Goal: Task Accomplishment & Management: Complete application form

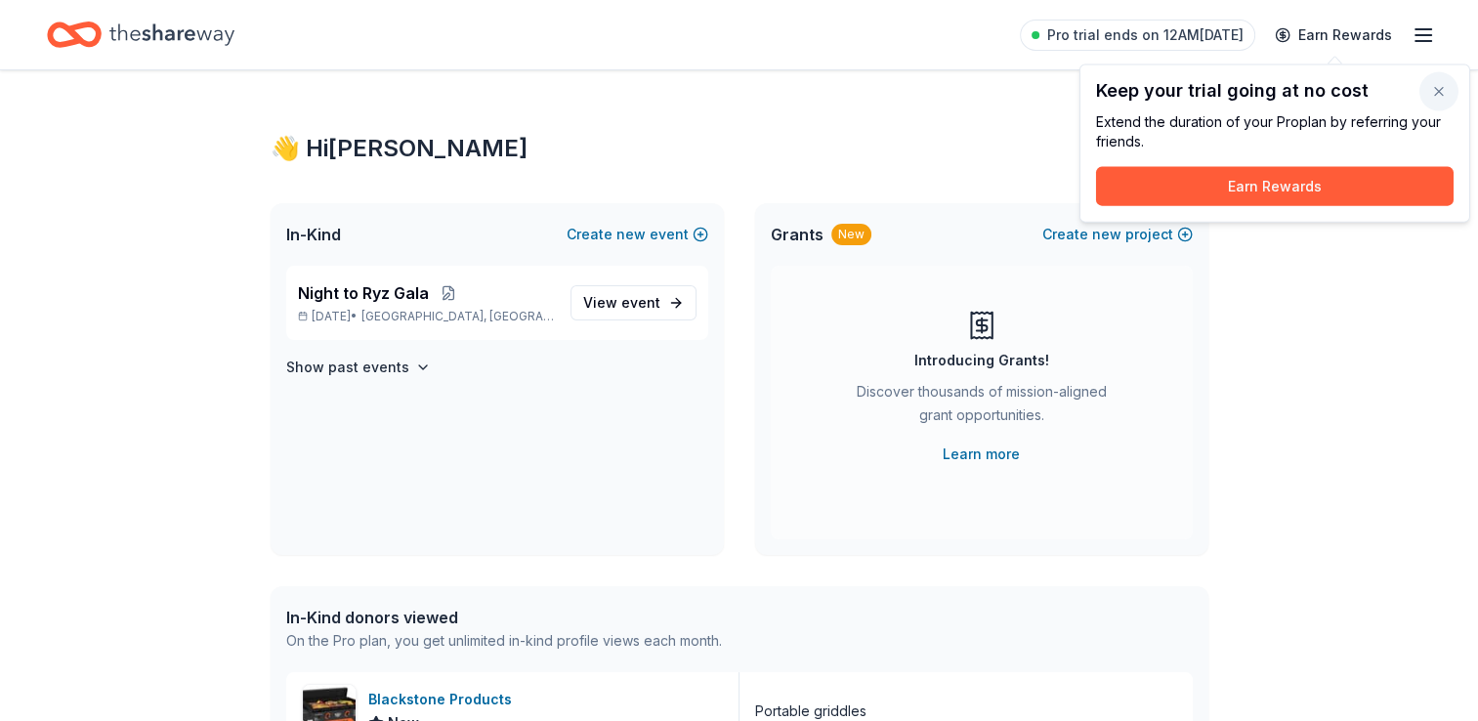
click at [1440, 94] on button "button" at bounding box center [1438, 91] width 39 height 39
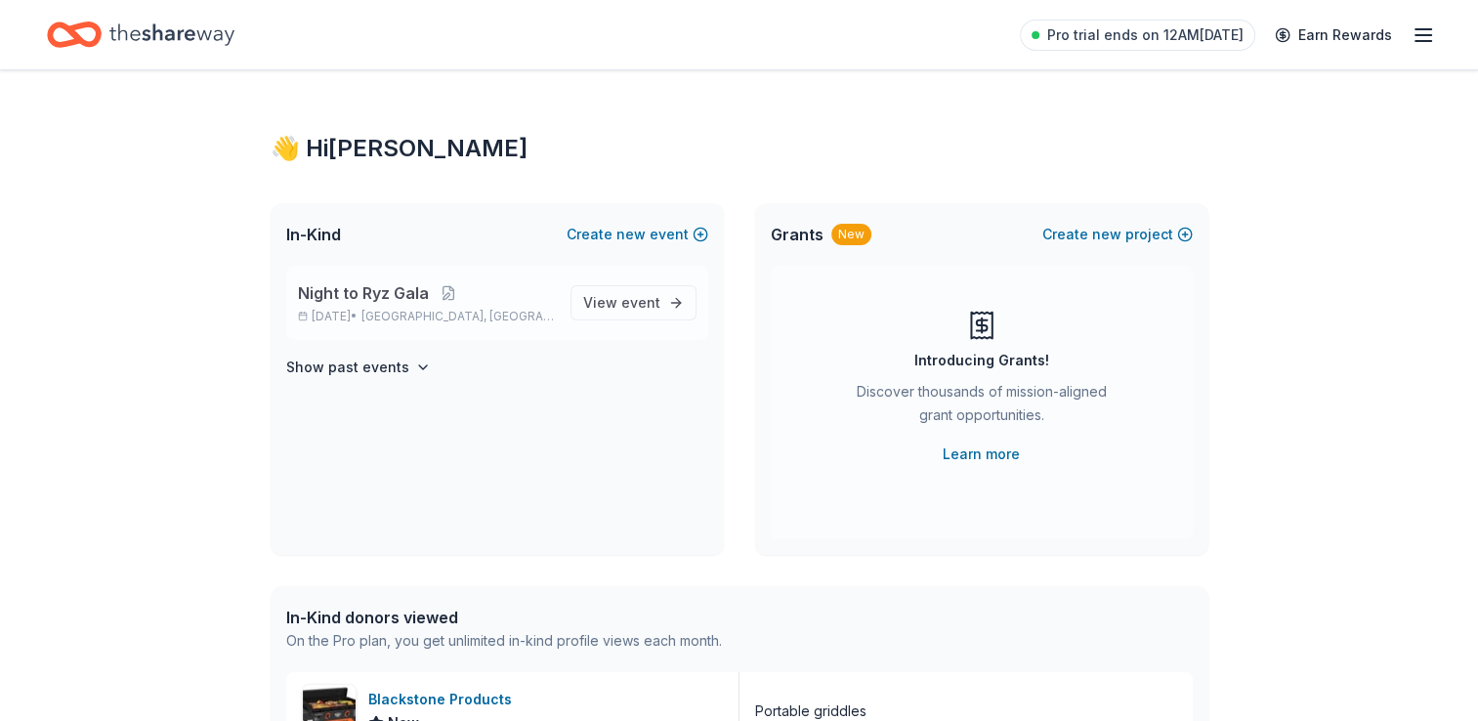
click at [346, 303] on span "Night to Ryz Gala" at bounding box center [363, 292] width 131 height 23
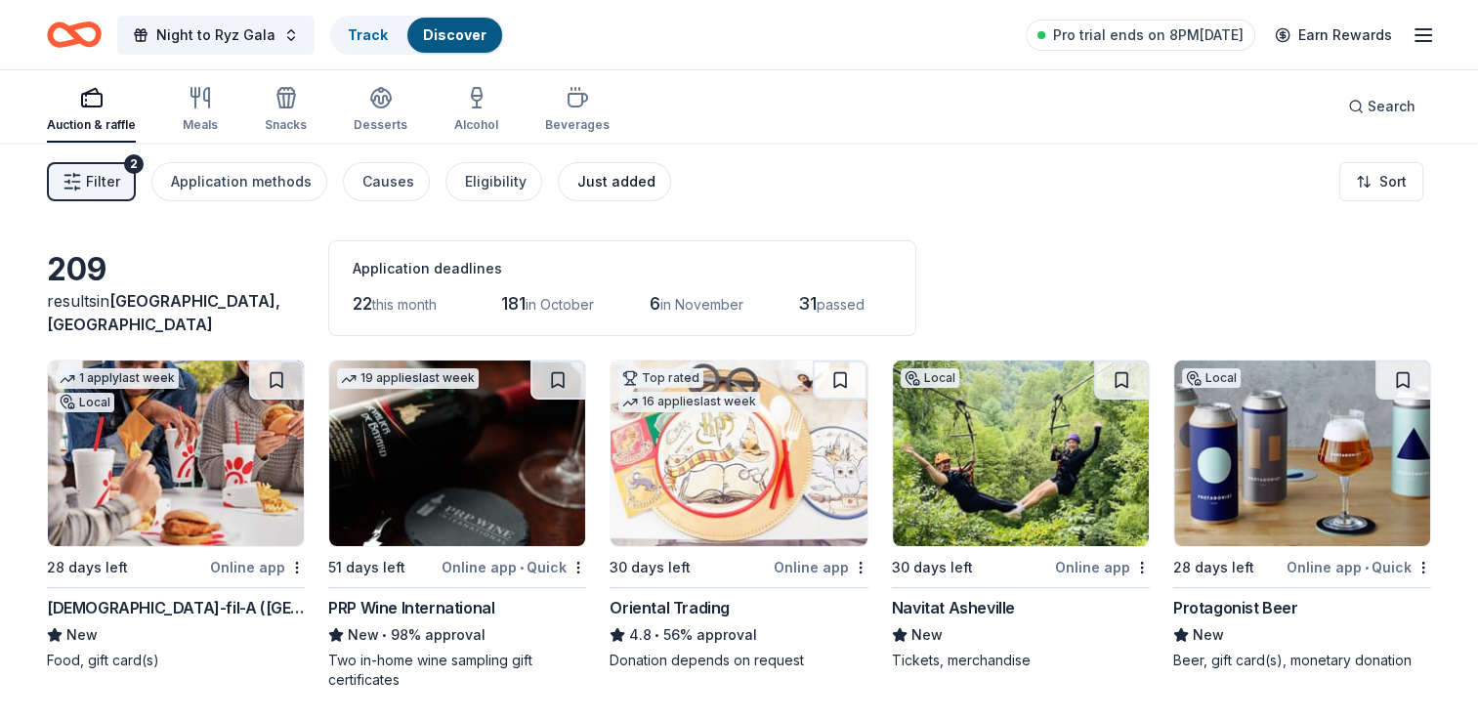
click at [617, 174] on div "Just added" at bounding box center [616, 181] width 78 height 23
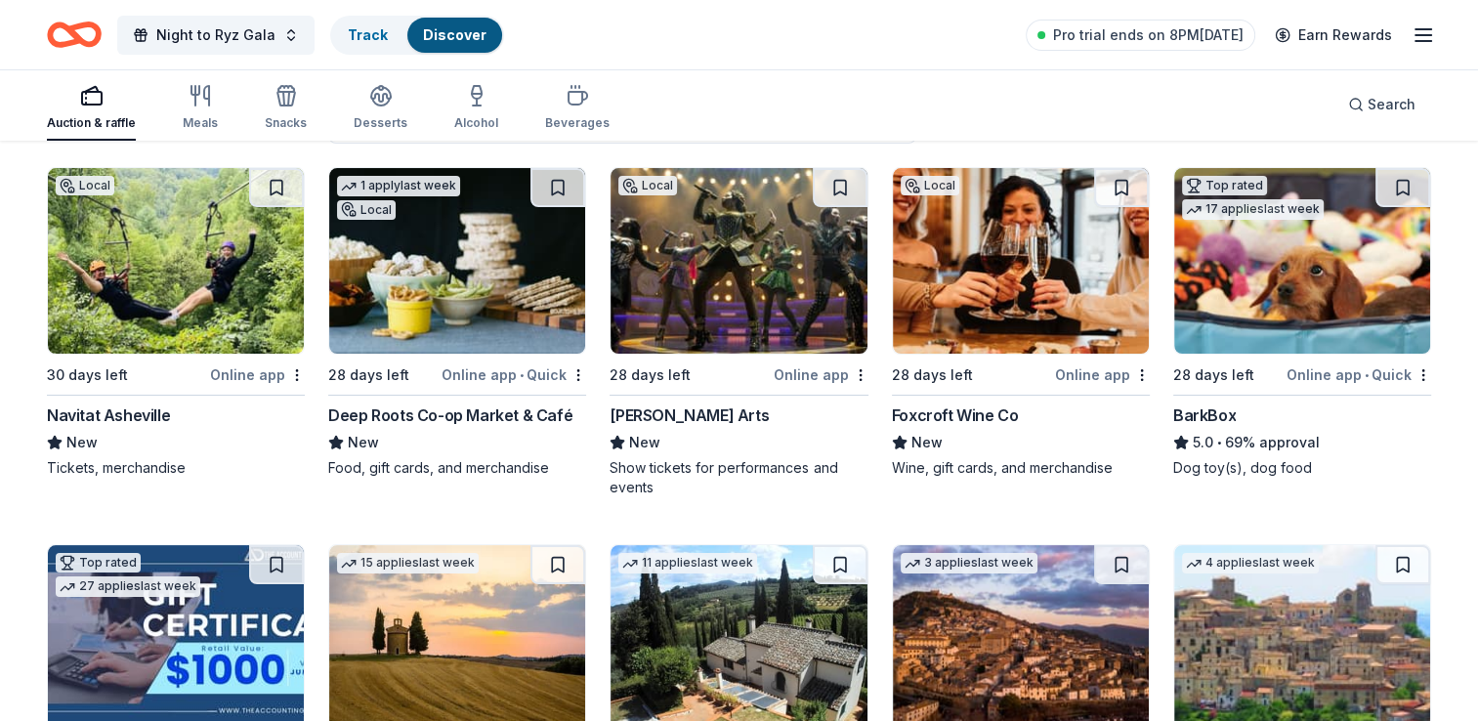
scroll to position [195, 0]
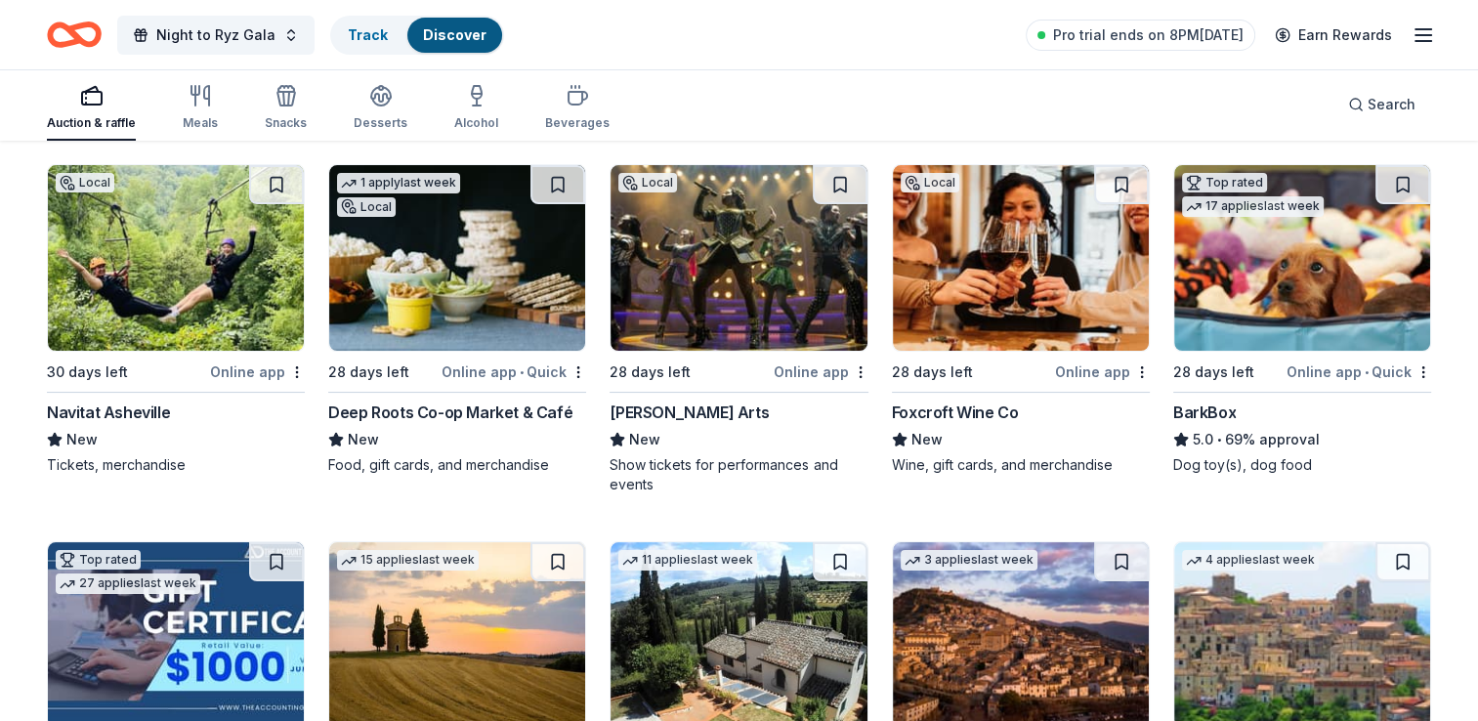
click at [686, 286] on img at bounding box center [738, 258] width 256 height 186
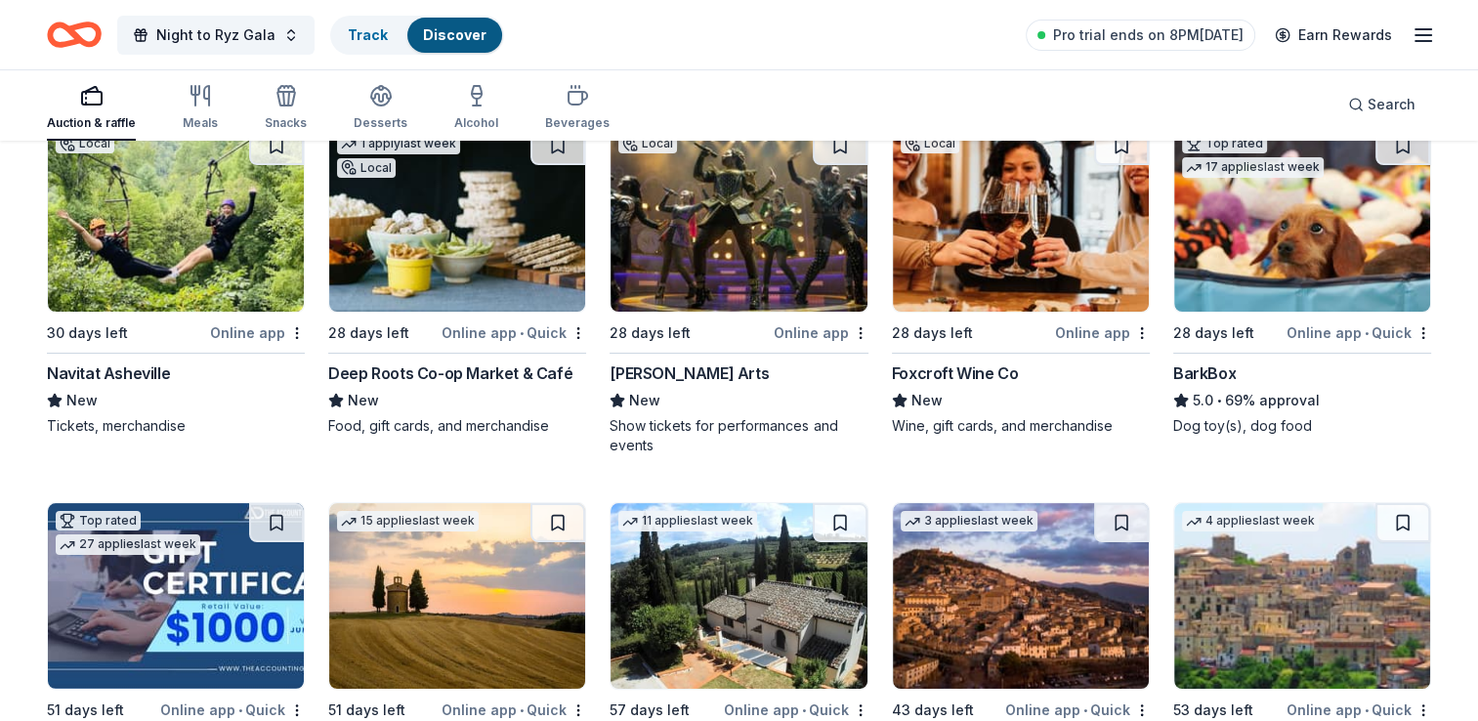
click at [988, 280] on img at bounding box center [1021, 219] width 256 height 186
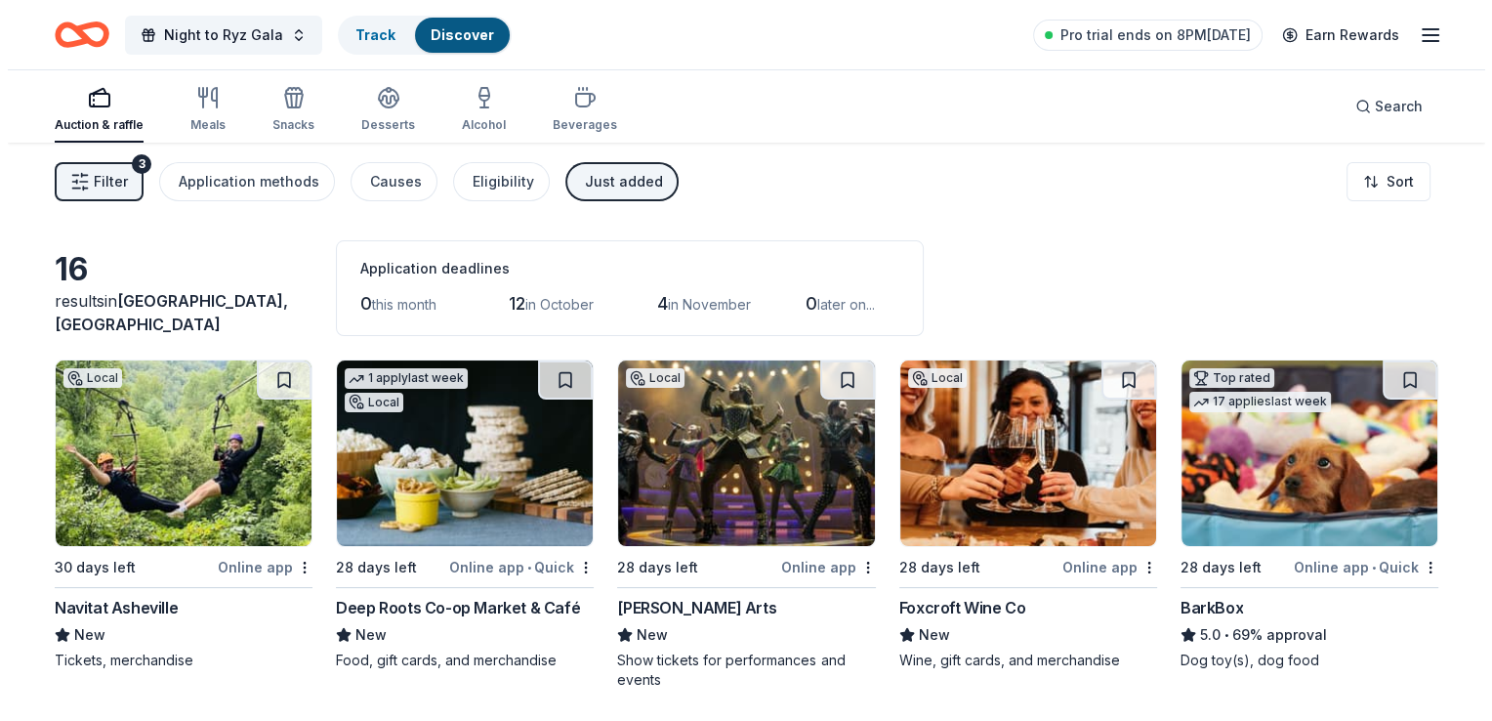
scroll to position [0, 0]
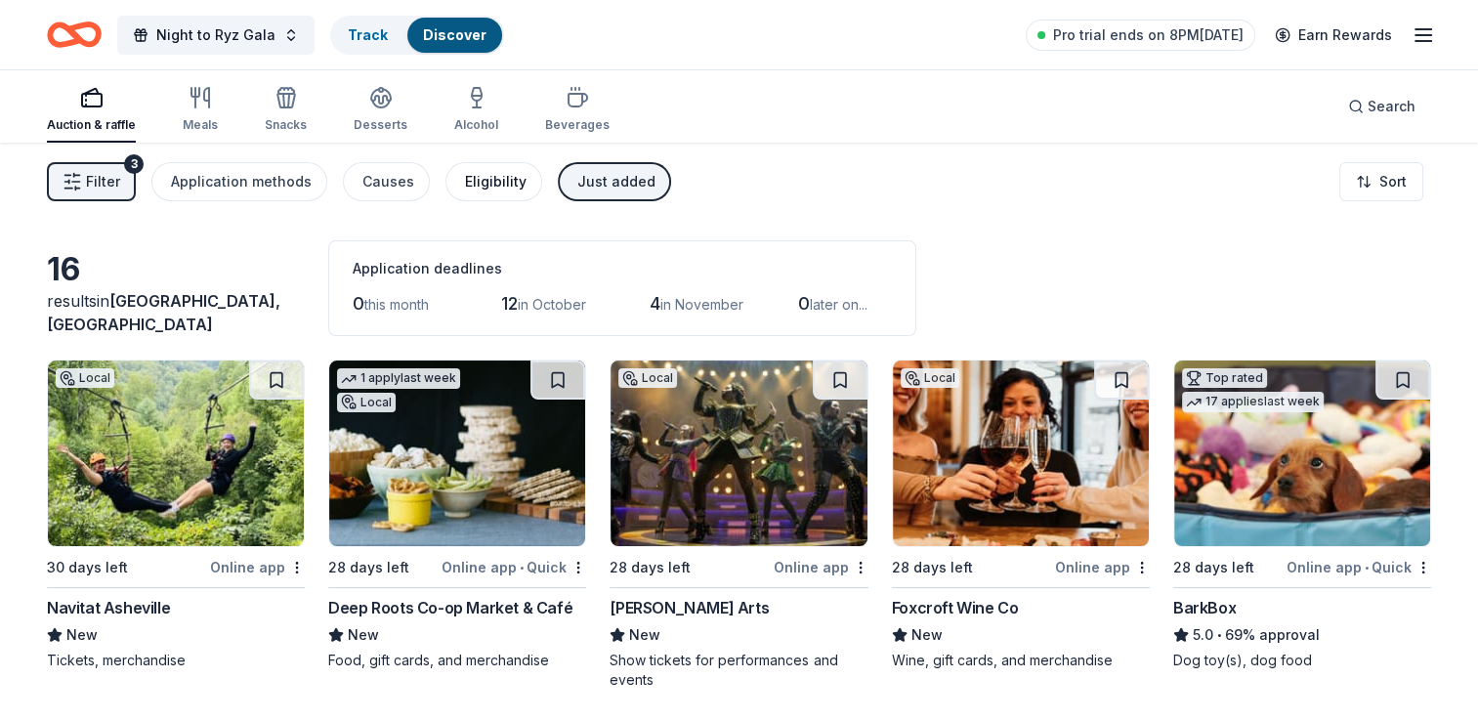
click at [481, 187] on div "Eligibility" at bounding box center [496, 181] width 62 height 23
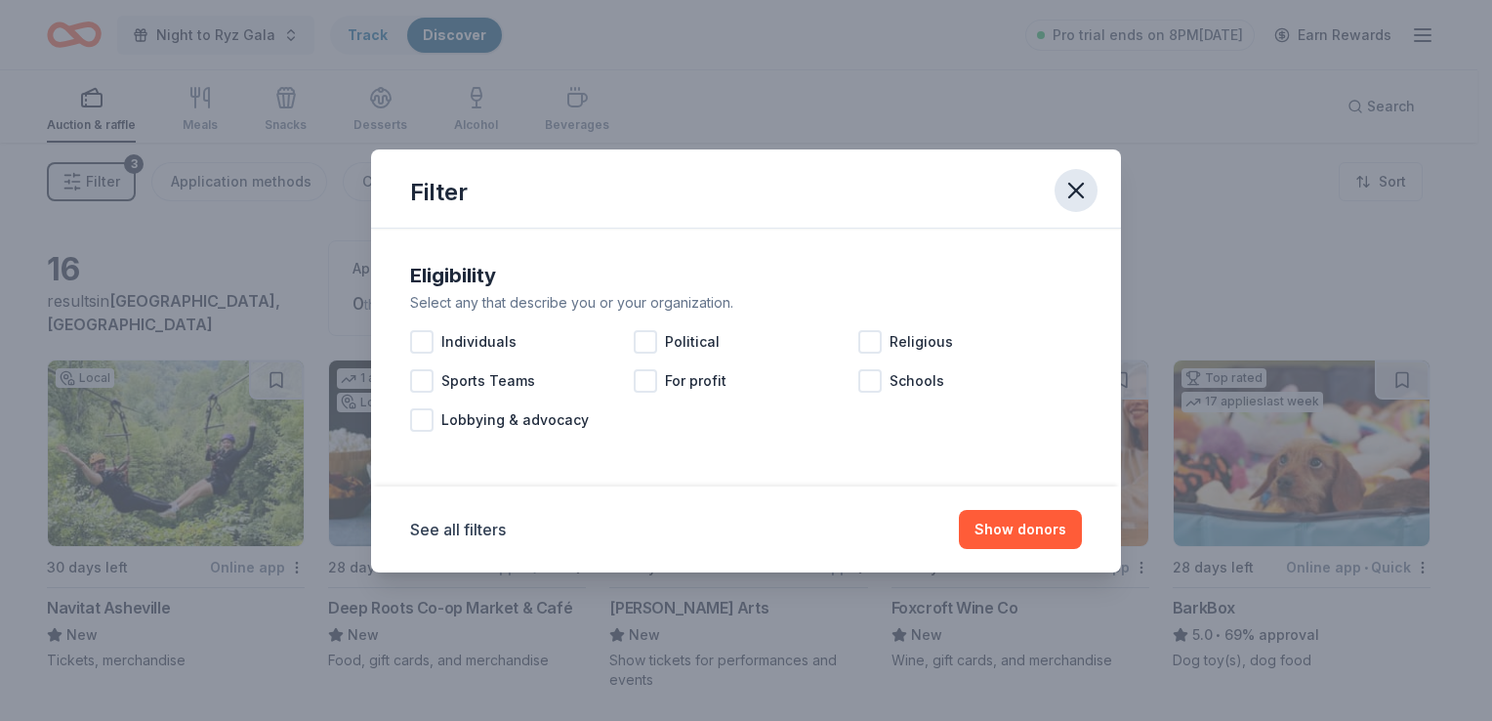
click at [1070, 184] on icon "button" at bounding box center [1076, 191] width 14 height 14
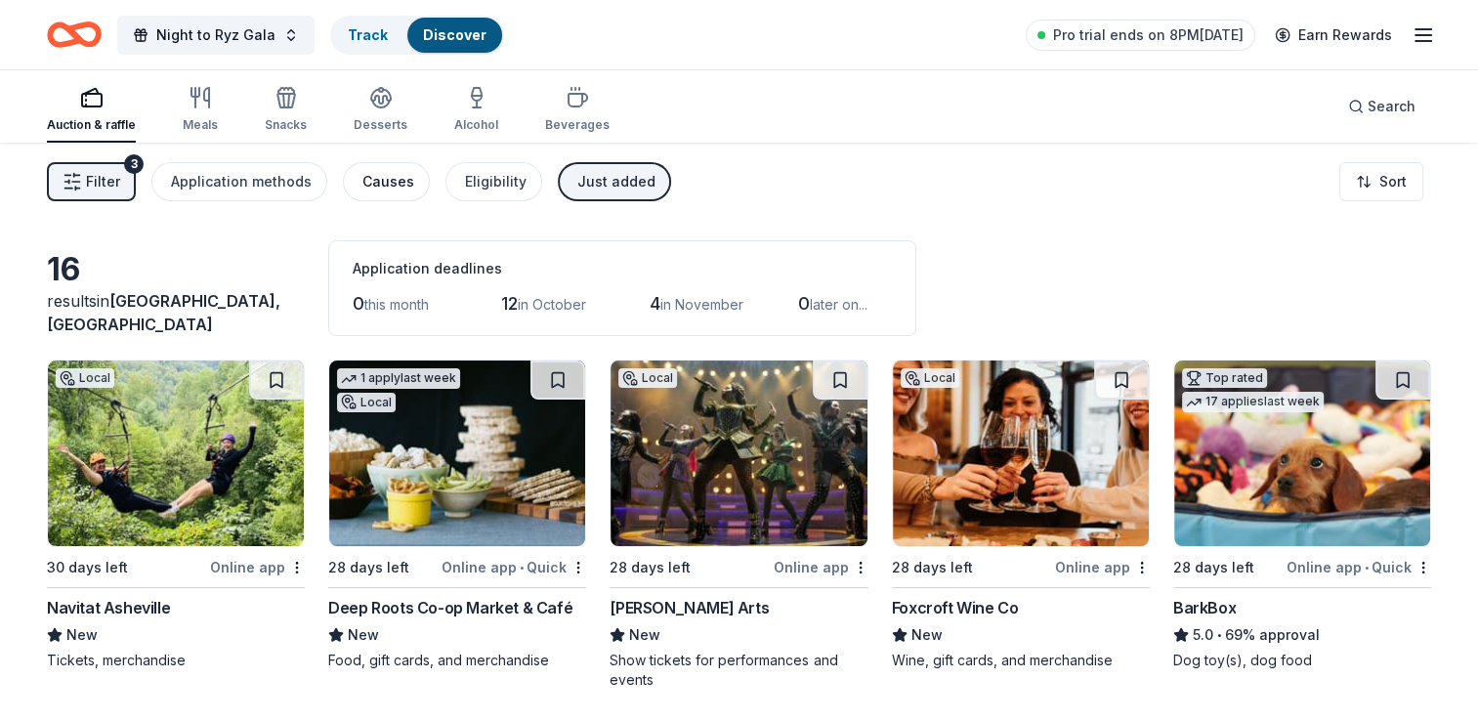
click at [368, 183] on div "Causes" at bounding box center [388, 181] width 52 height 23
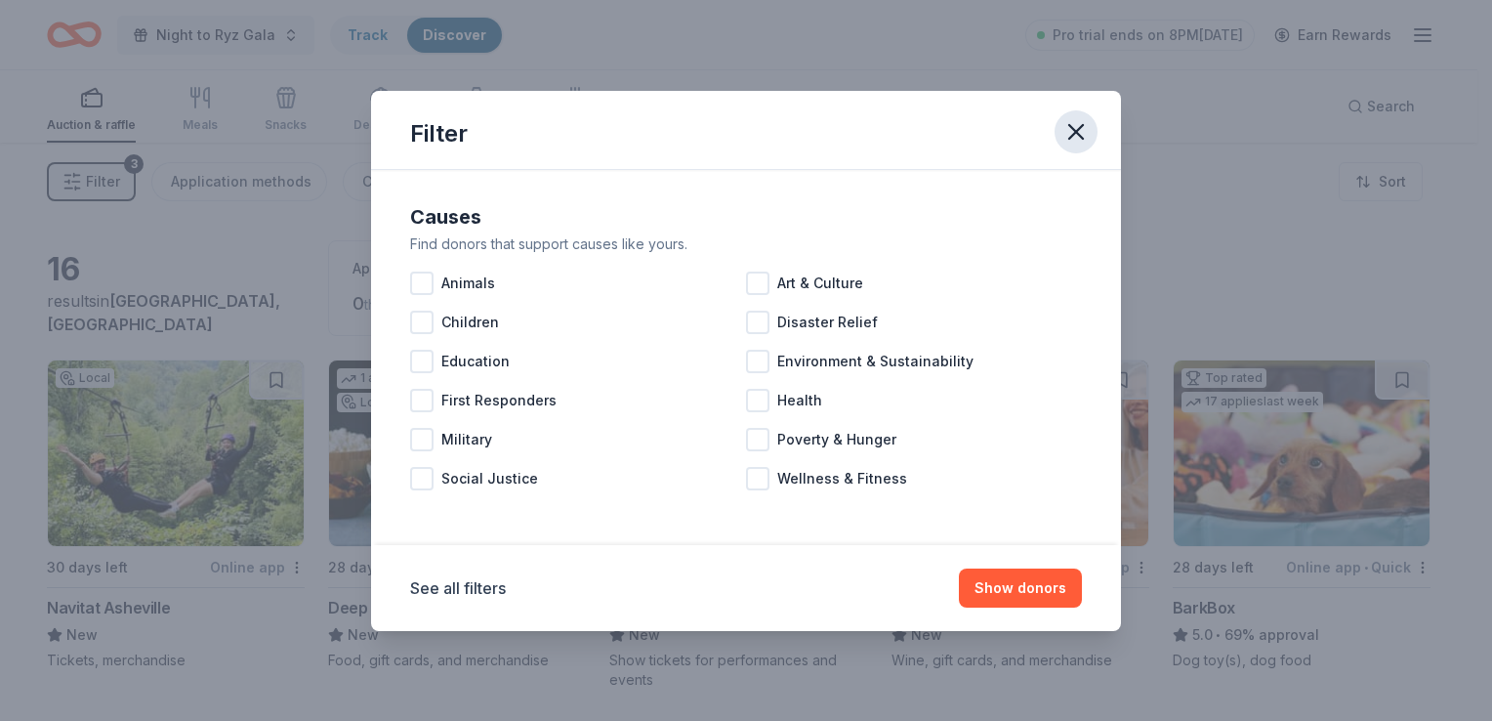
click at [1078, 147] on button "button" at bounding box center [1076, 131] width 43 height 43
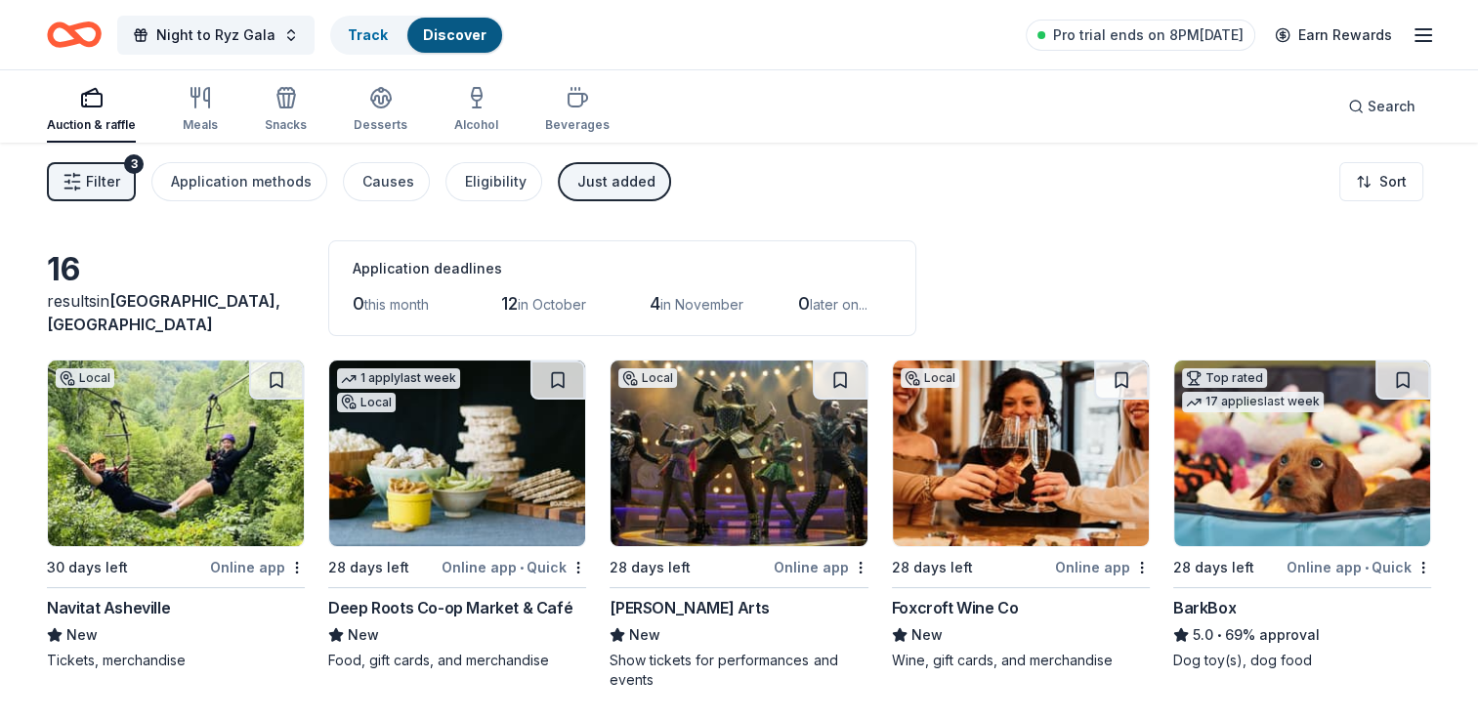
click at [109, 185] on span "Filter" at bounding box center [103, 181] width 34 height 23
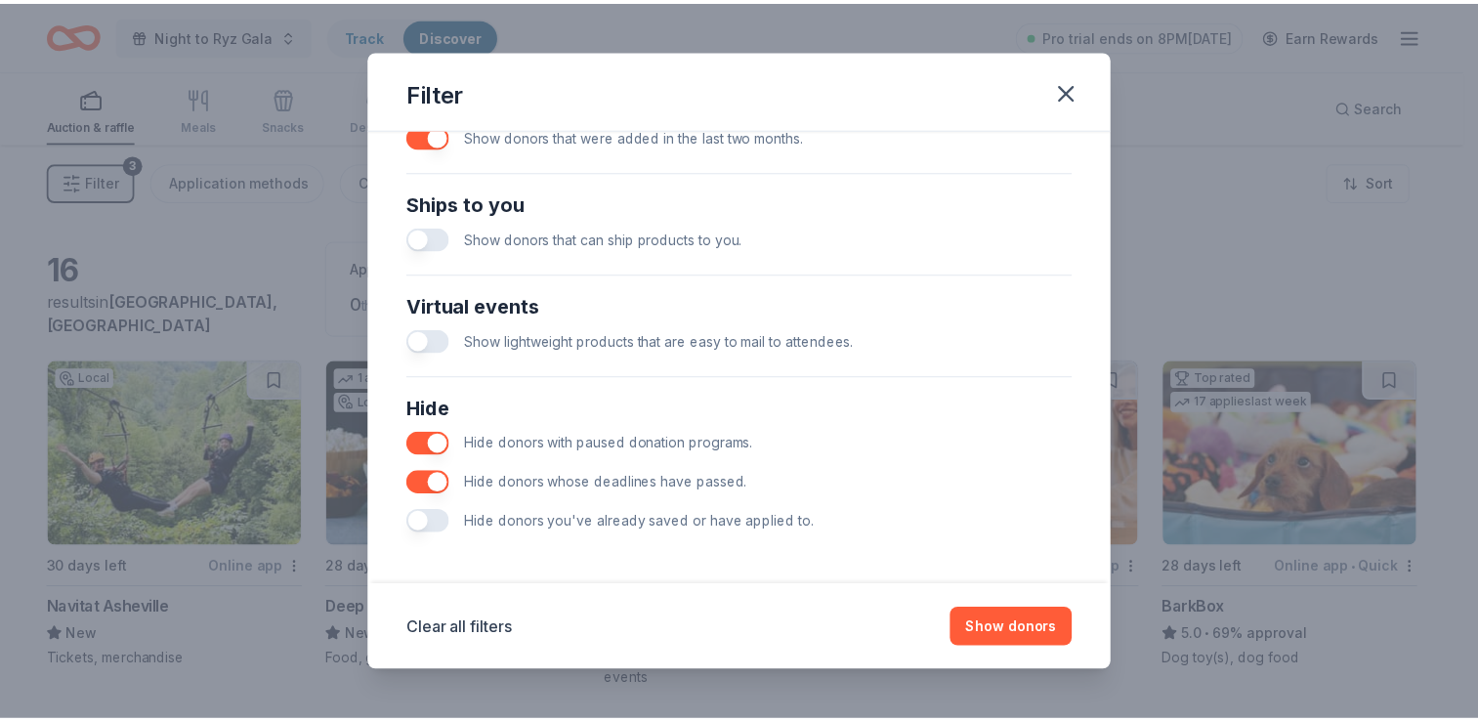
scroll to position [829, 0]
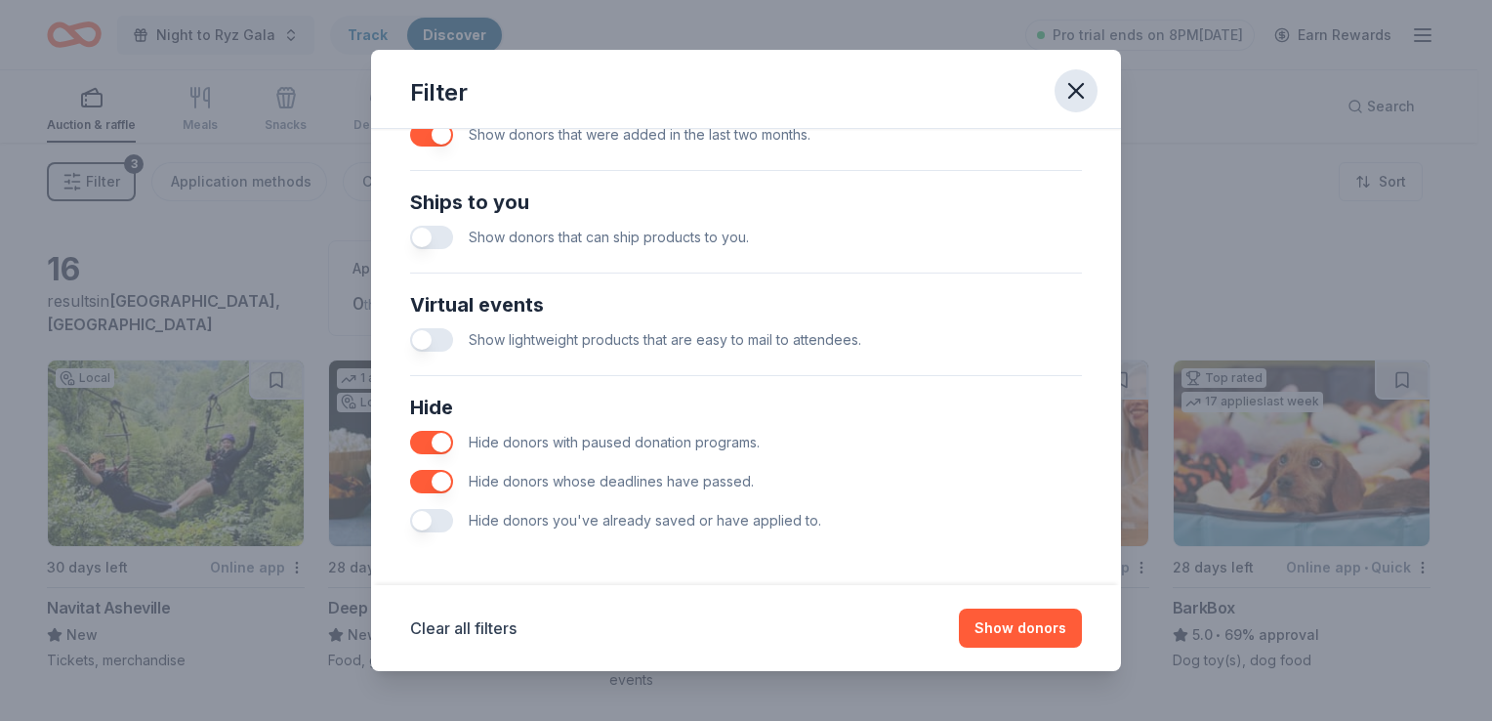
click at [1078, 89] on icon "button" at bounding box center [1076, 91] width 14 height 14
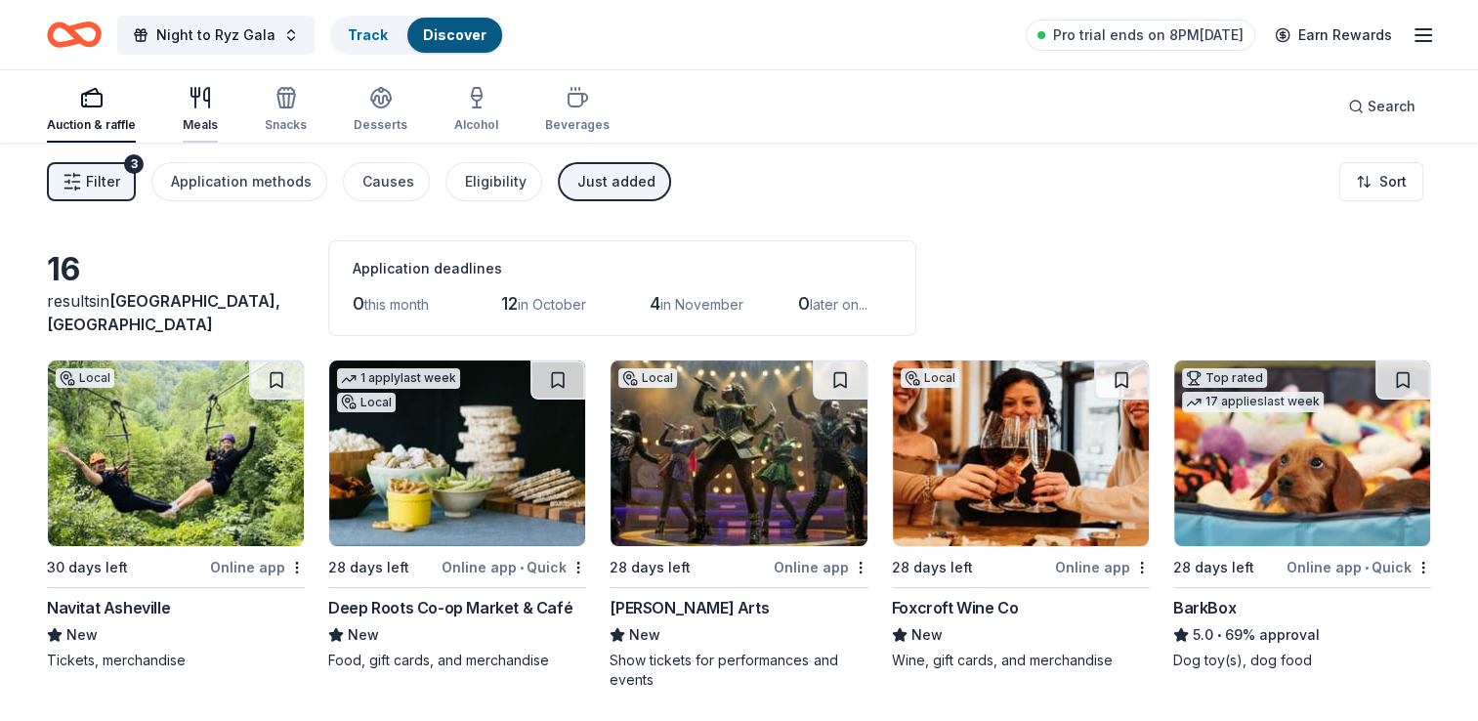
click at [183, 92] on div "button" at bounding box center [200, 97] width 35 height 23
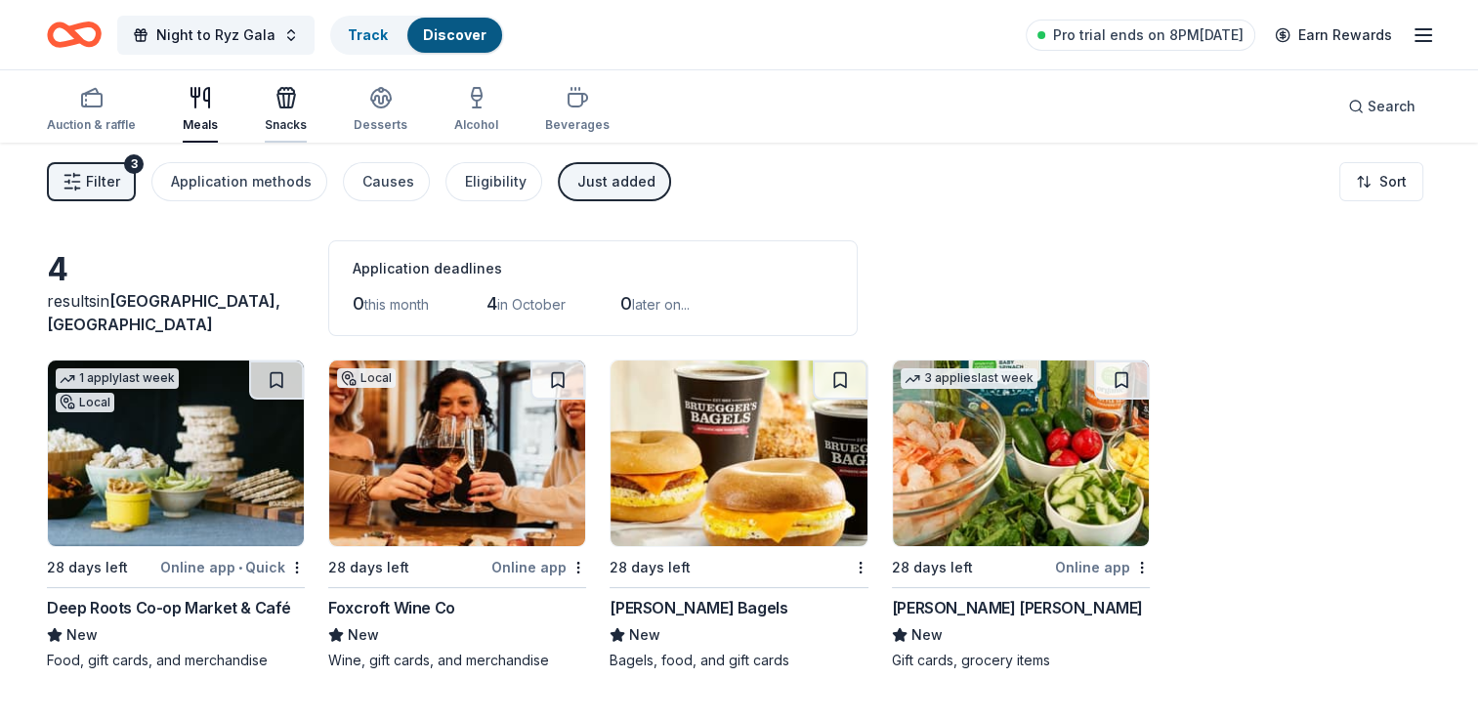
click at [286, 126] on div "Snacks" at bounding box center [286, 125] width 42 height 16
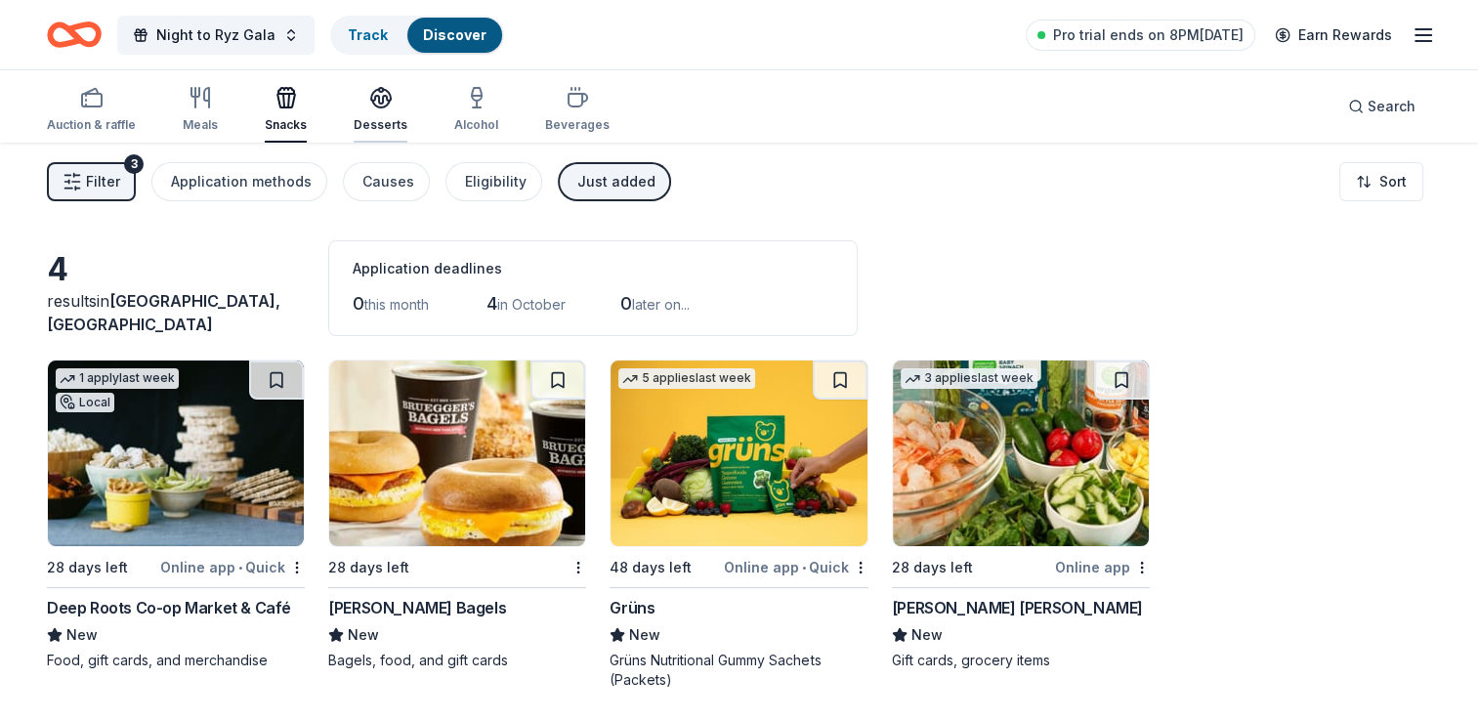
click at [355, 118] on div "Desserts" at bounding box center [381, 125] width 54 height 16
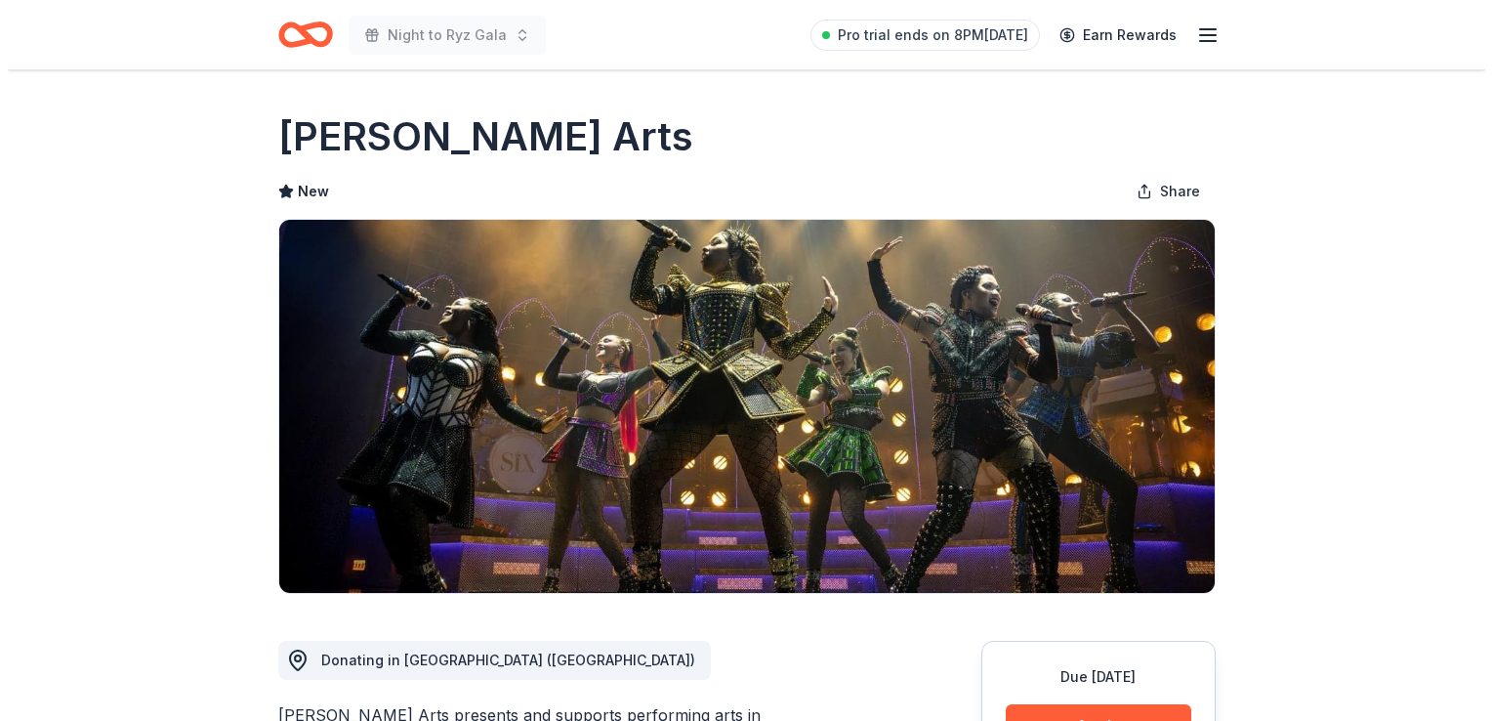
scroll to position [234, 0]
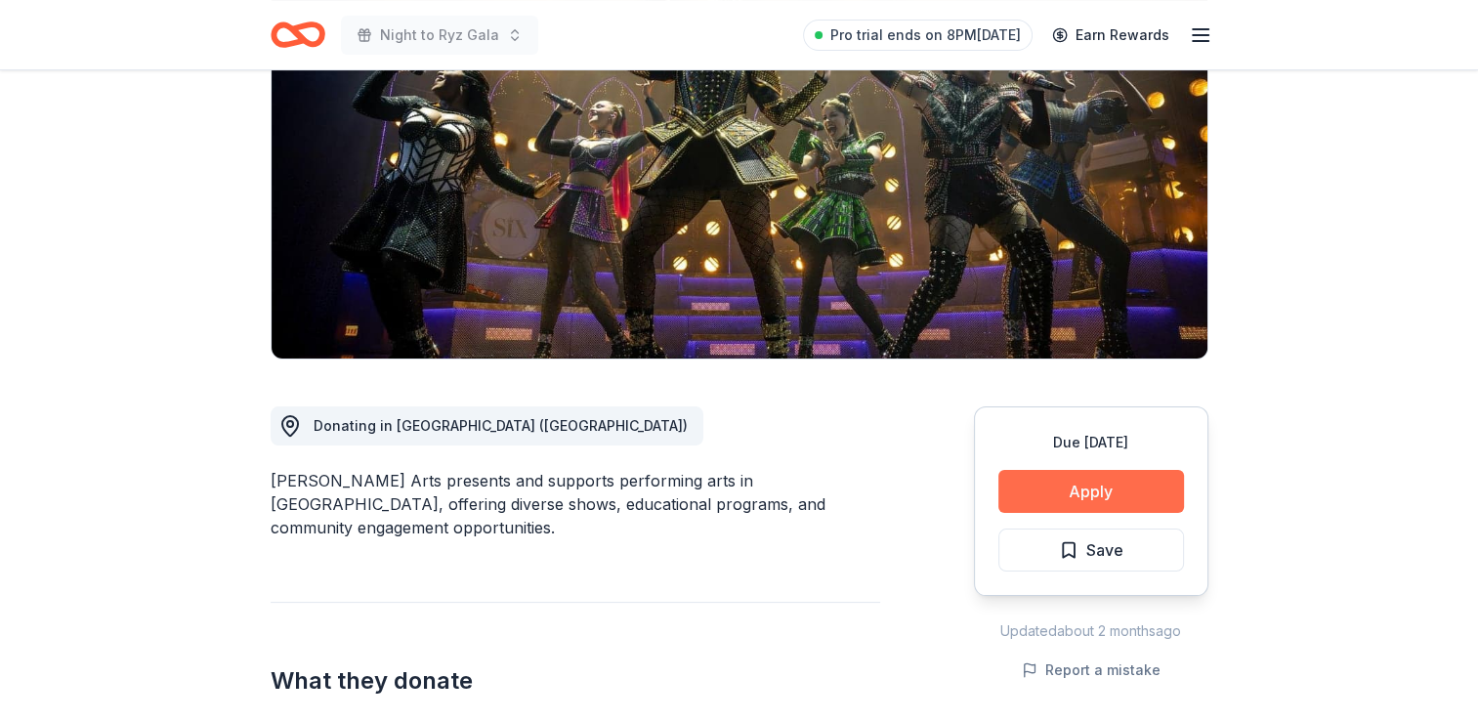
click at [1038, 475] on button "Apply" at bounding box center [1091, 491] width 186 height 43
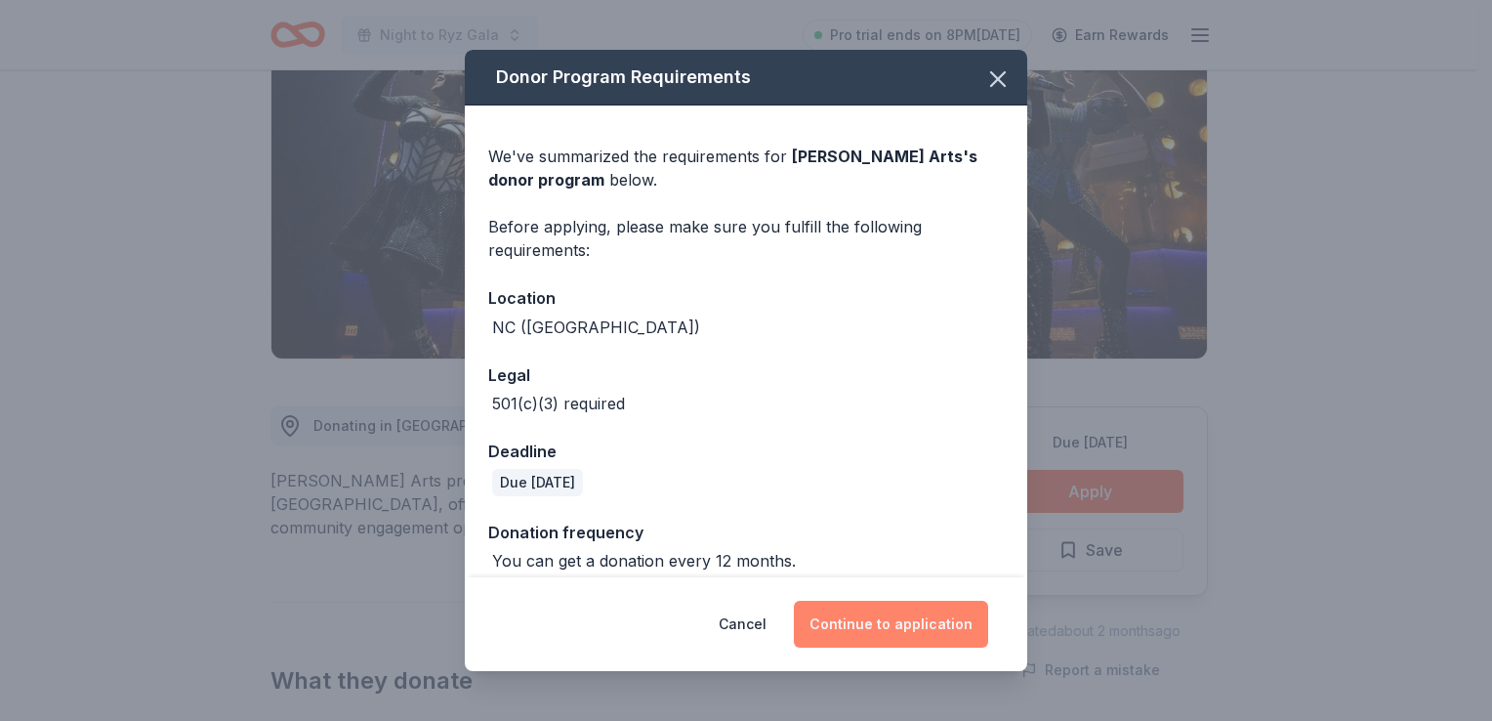
click at [854, 625] on button "Continue to application" at bounding box center [891, 624] width 194 height 47
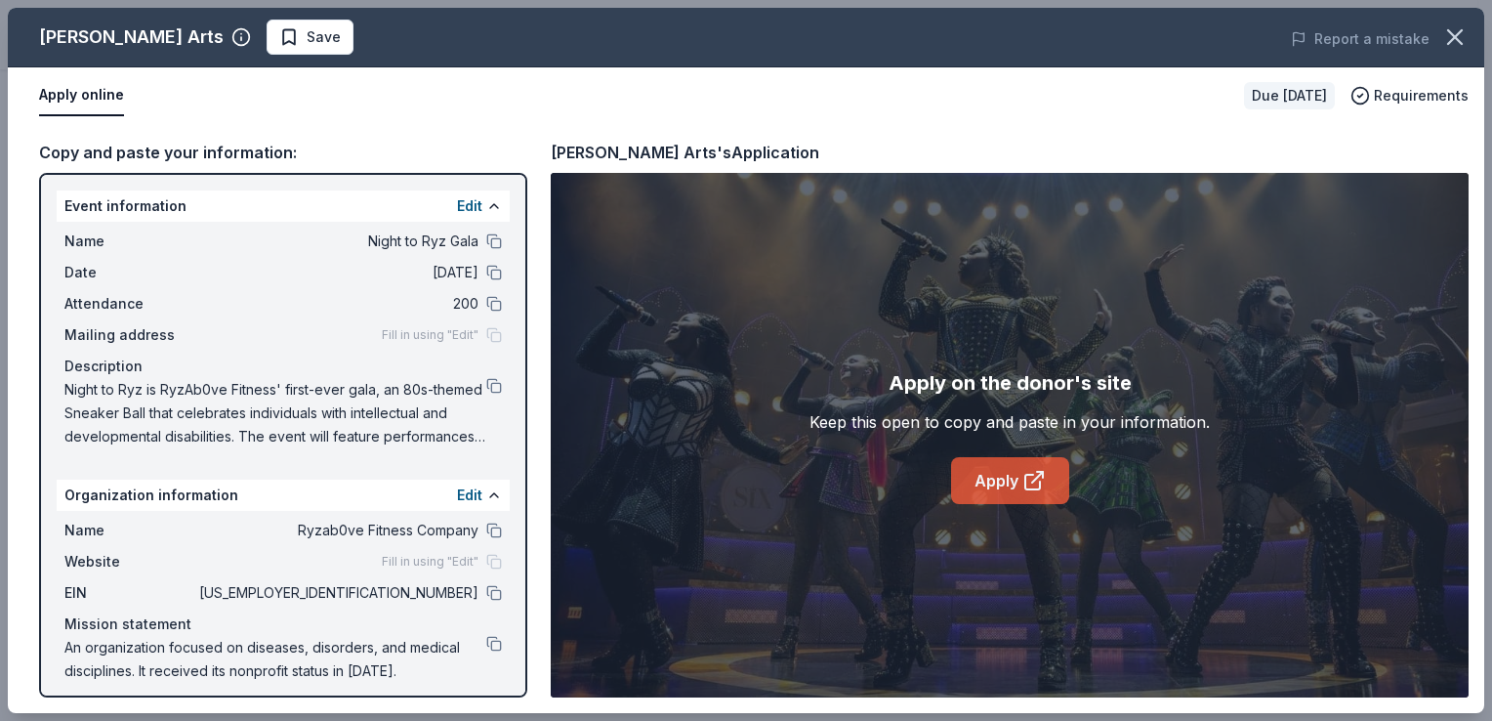
click at [992, 474] on link "Apply" at bounding box center [1010, 480] width 118 height 47
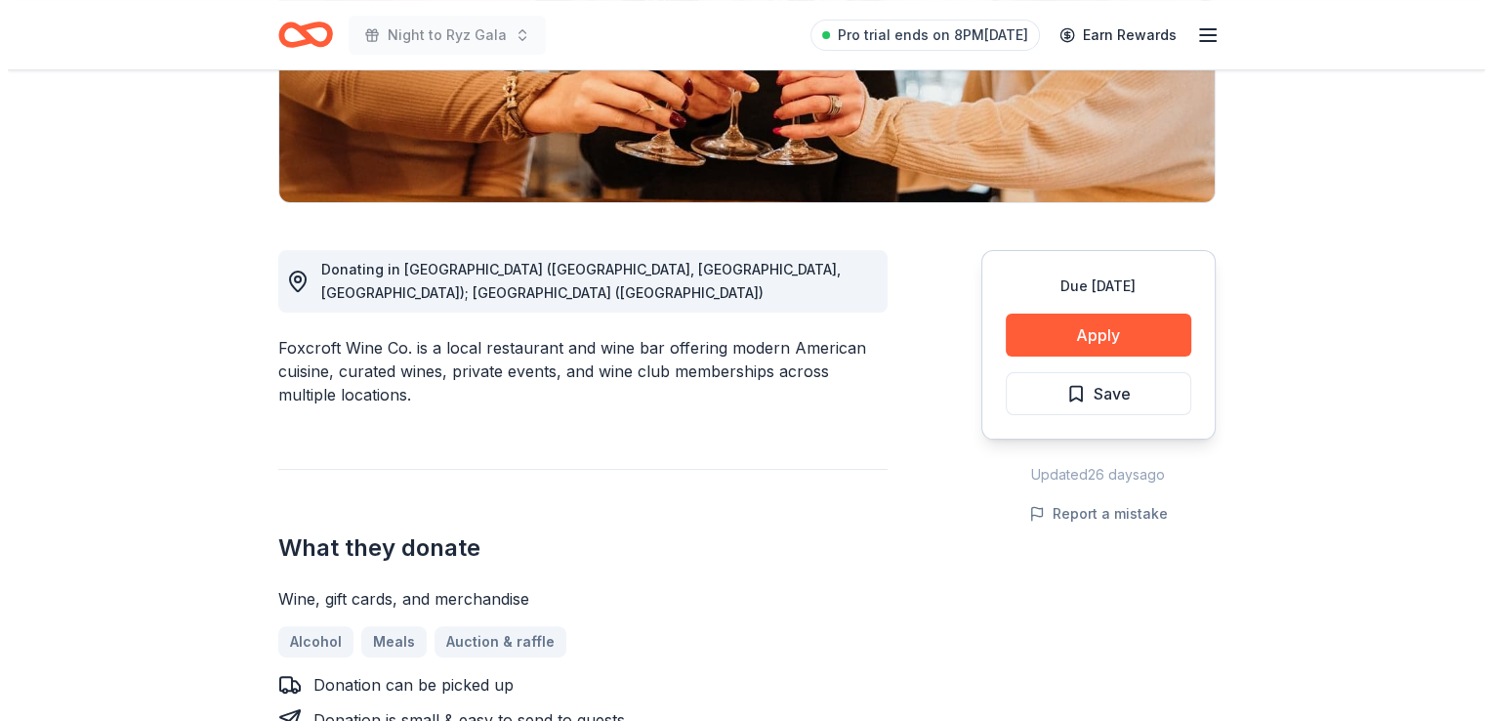
scroll to position [430, 0]
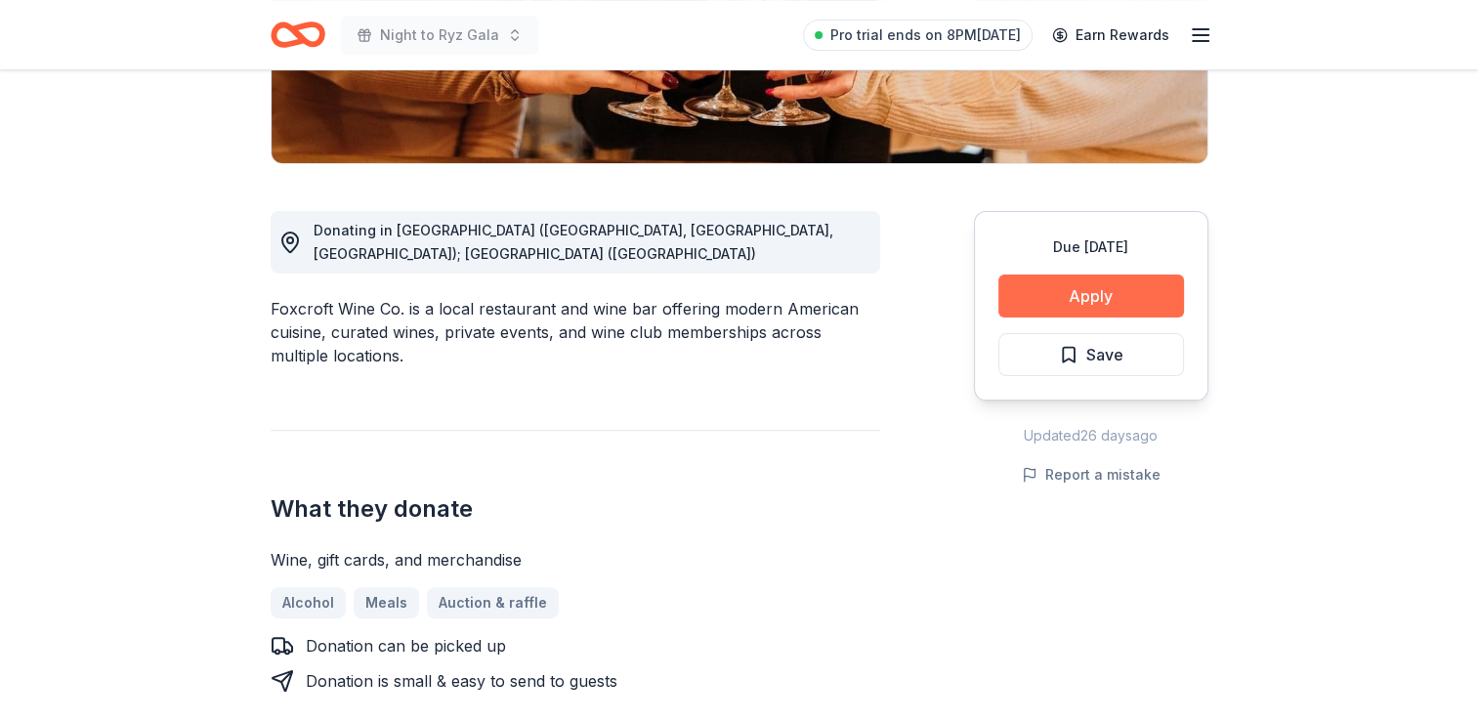
click at [1055, 291] on button "Apply" at bounding box center [1091, 295] width 186 height 43
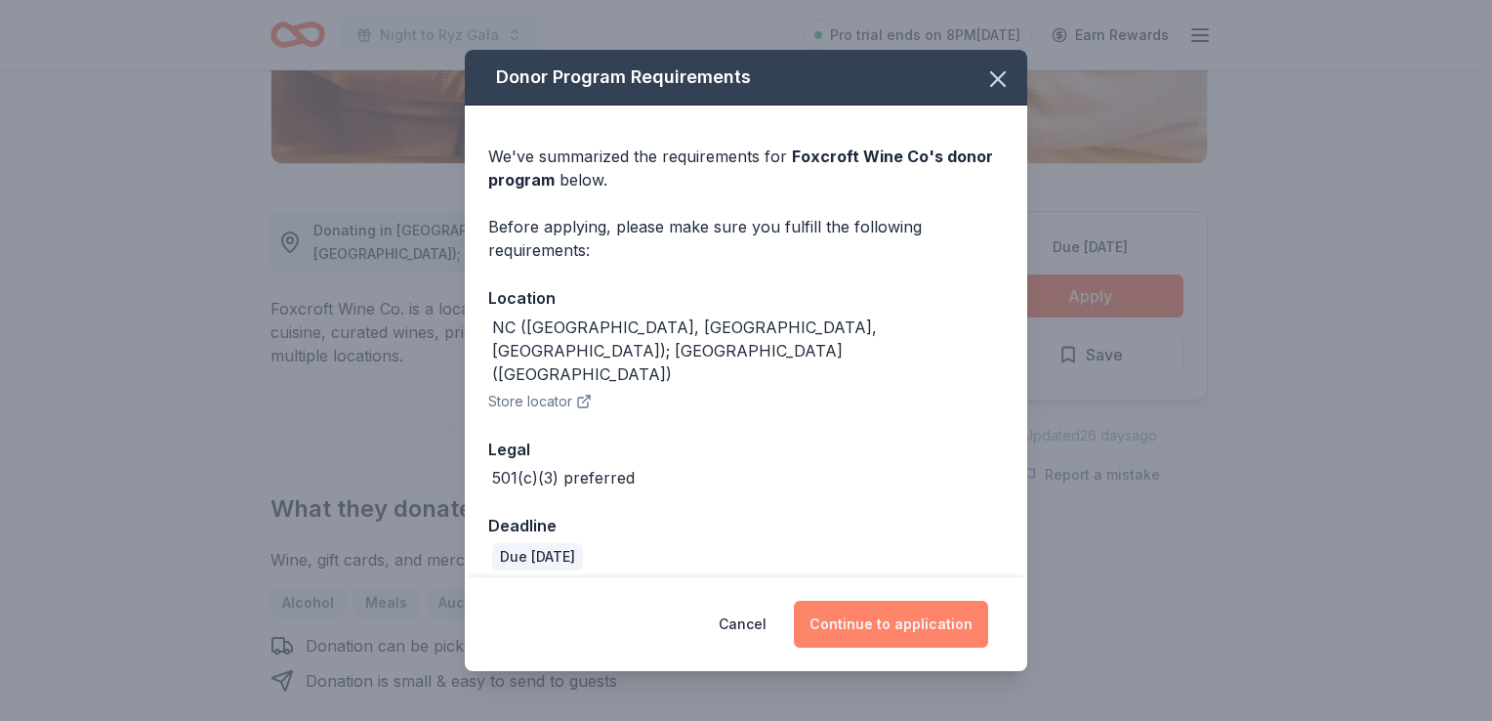
click at [937, 608] on button "Continue to application" at bounding box center [891, 624] width 194 height 47
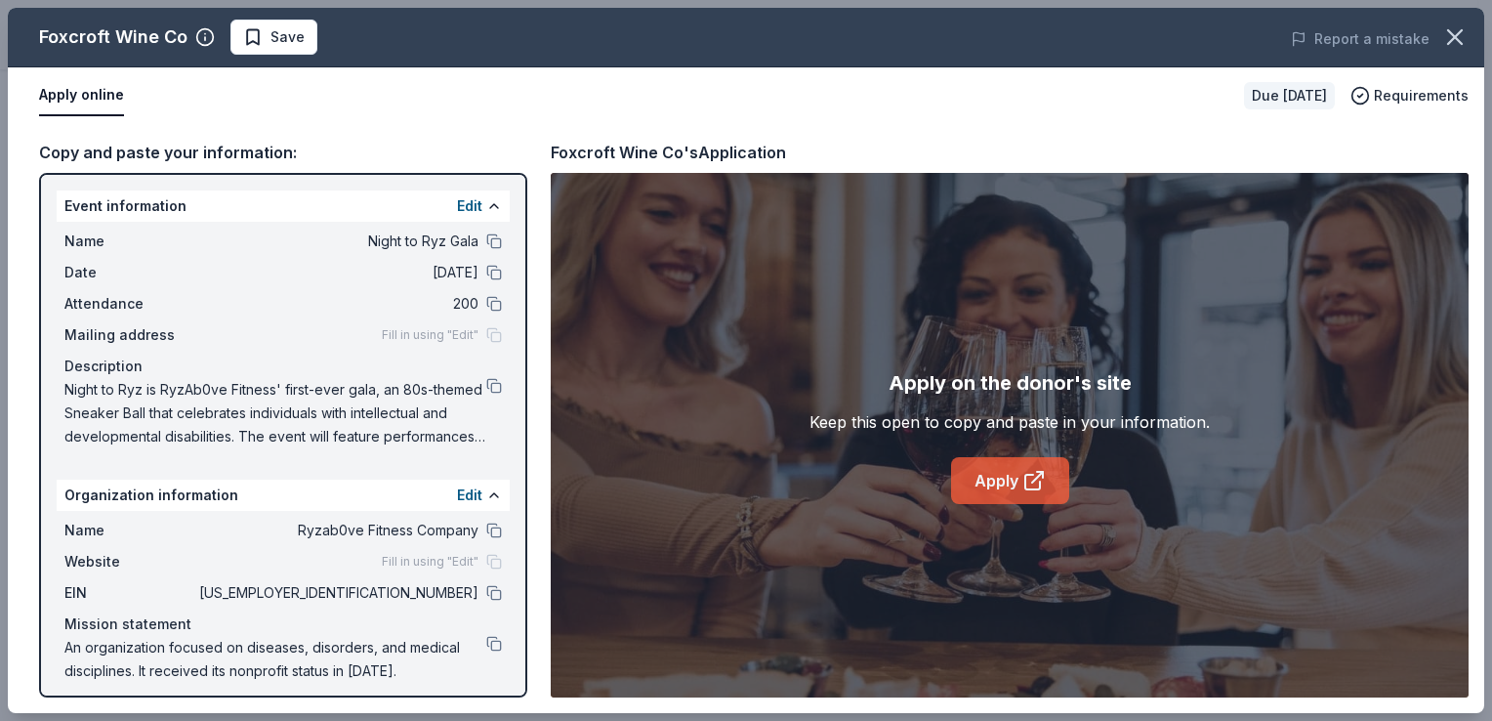
click at [1031, 467] on link "Apply" at bounding box center [1010, 480] width 118 height 47
